Goal: Information Seeking & Learning: Learn about a topic

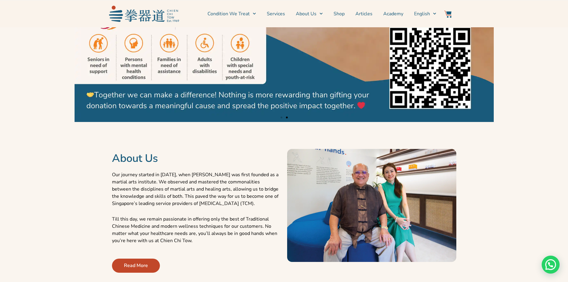
scroll to position [118, 0]
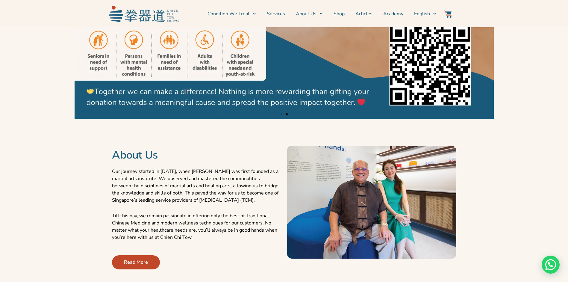
click at [53, 141] on section "About Us Our journey started in [DATE], when [PERSON_NAME] was first founded as…" at bounding box center [284, 202] width 562 height 161
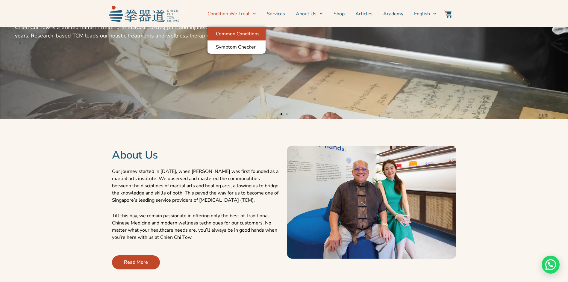
click at [248, 34] on link "Common Conditions" at bounding box center [237, 33] width 58 height 13
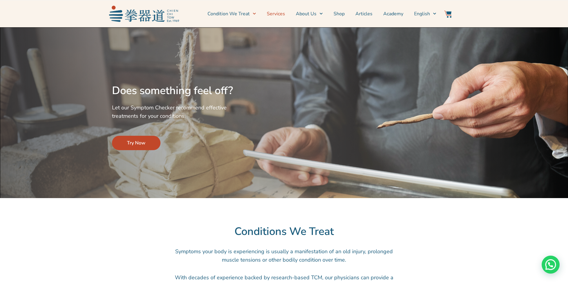
click at [276, 13] on link "Services" at bounding box center [276, 13] width 18 height 15
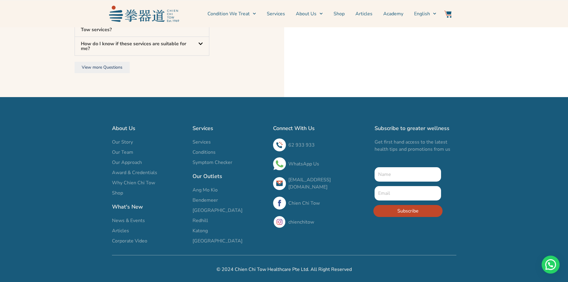
scroll to position [1996, 0]
